Goal: Information Seeking & Learning: Learn about a topic

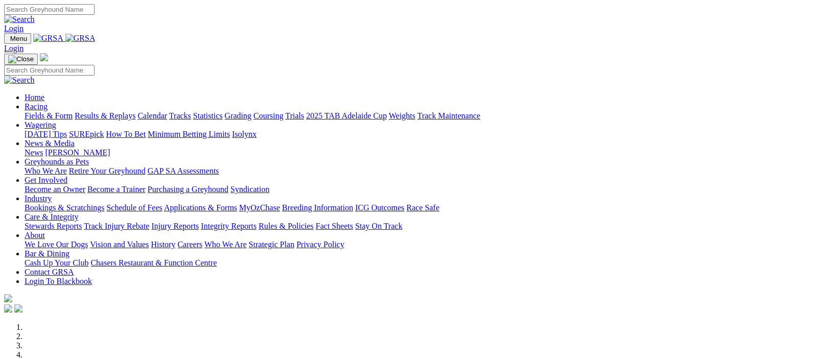
click at [95, 36] on img at bounding box center [80, 38] width 30 height 9
click at [47, 102] on link "Racing" at bounding box center [36, 106] width 23 height 9
click at [47, 111] on link "Fields & Form" at bounding box center [49, 115] width 48 height 9
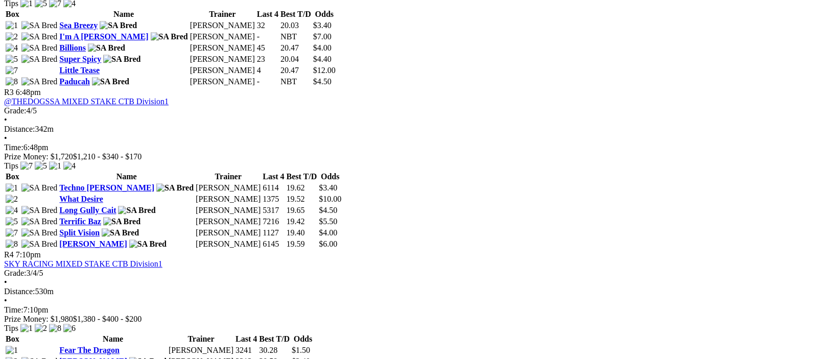
scroll to position [998, 0]
